Goal: Find specific page/section: Find specific page/section

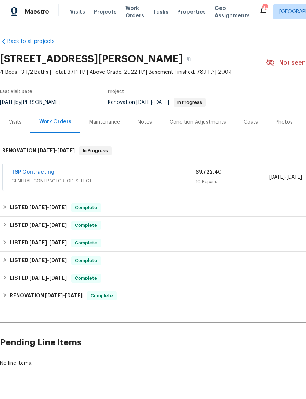
click at [128, 175] on div "TSP Contracting" at bounding box center [103, 172] width 184 height 9
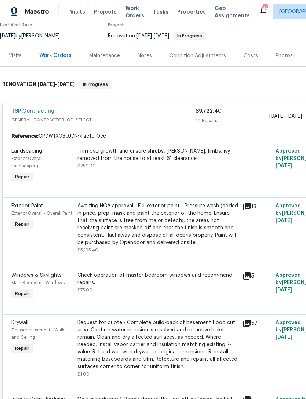
scroll to position [67, 0]
click at [39, 111] on link "TSP Contracting" at bounding box center [32, 110] width 43 height 5
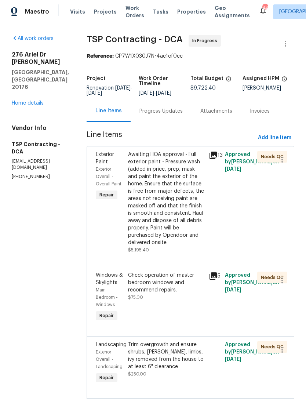
click at [36, 141] on h5 "TSP Contracting - DCA" at bounding box center [40, 148] width 57 height 15
click at [21, 141] on h5 "TSP Contracting - DCA" at bounding box center [40, 148] width 57 height 15
click at [111, 38] on span "TSP Contracting - DCA" at bounding box center [135, 39] width 96 height 9
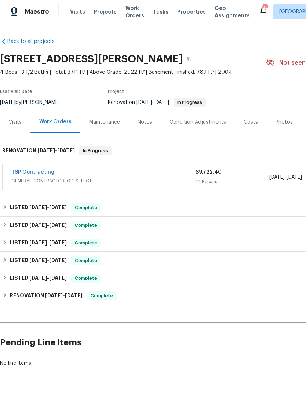
click at [28, 170] on link "TSP Contracting" at bounding box center [32, 172] width 43 height 5
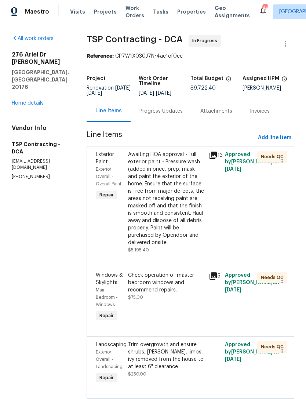
click at [152, 109] on div "Progress Updates" at bounding box center [160, 111] width 43 height 7
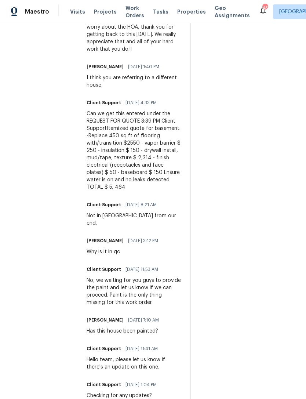
scroll to position [269, 0]
